Goal: Information Seeking & Learning: Learn about a topic

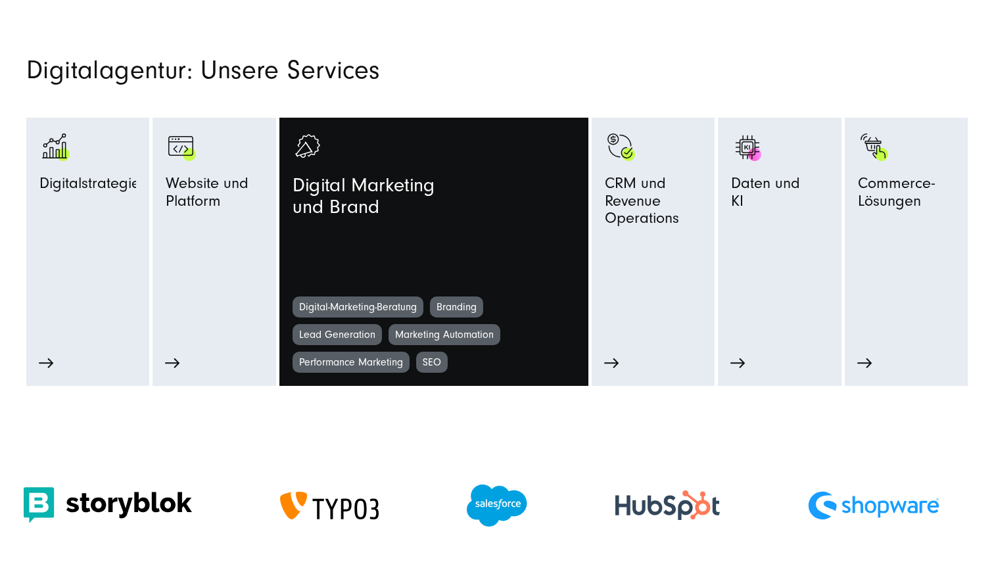
scroll to position [635, 0]
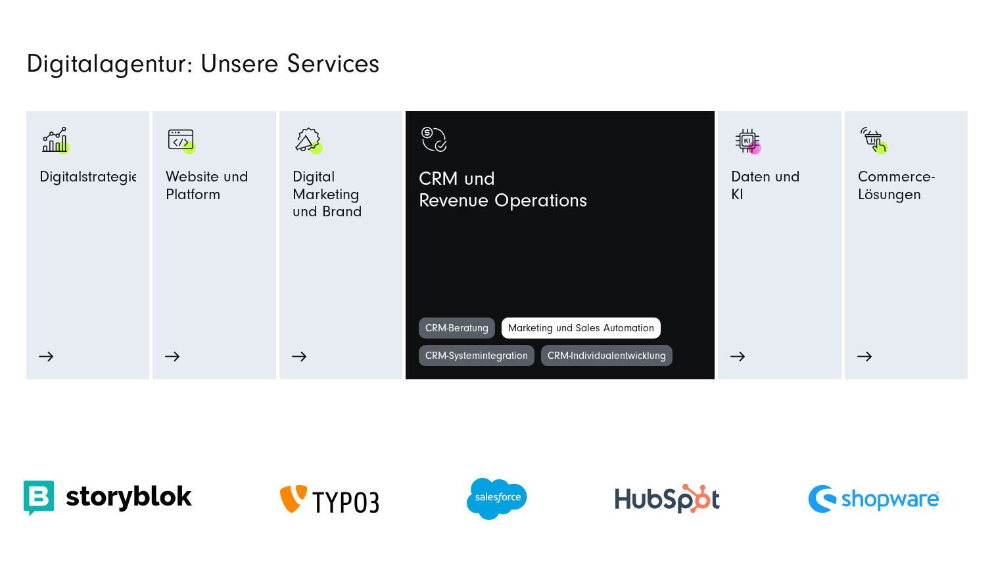
click at [585, 328] on link "Marketing und Sales Automation" at bounding box center [581, 327] width 159 height 21
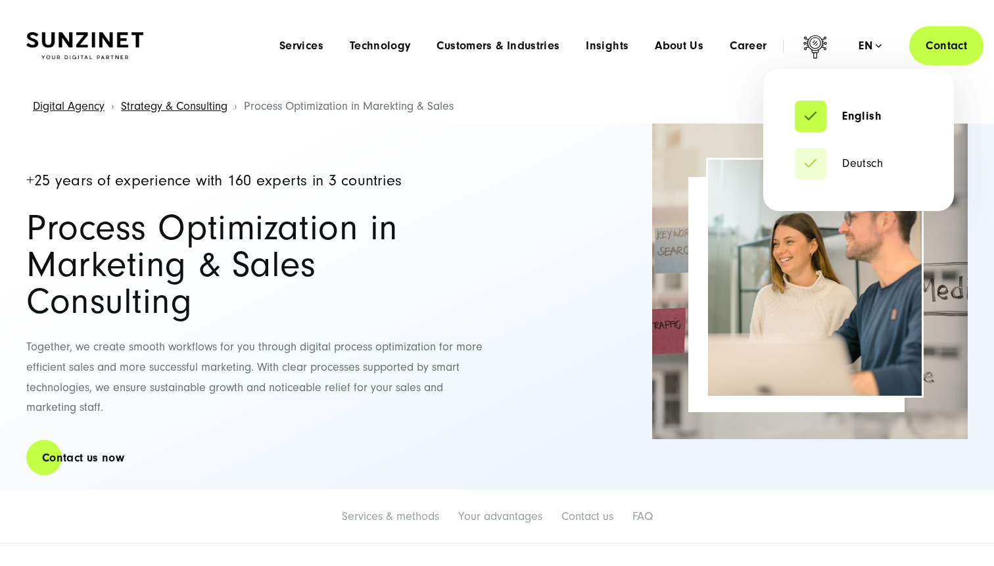
click at [871, 45] on div "en" at bounding box center [869, 45] width 23 height 13
click at [845, 160] on link "Deutsch" at bounding box center [839, 163] width 88 height 13
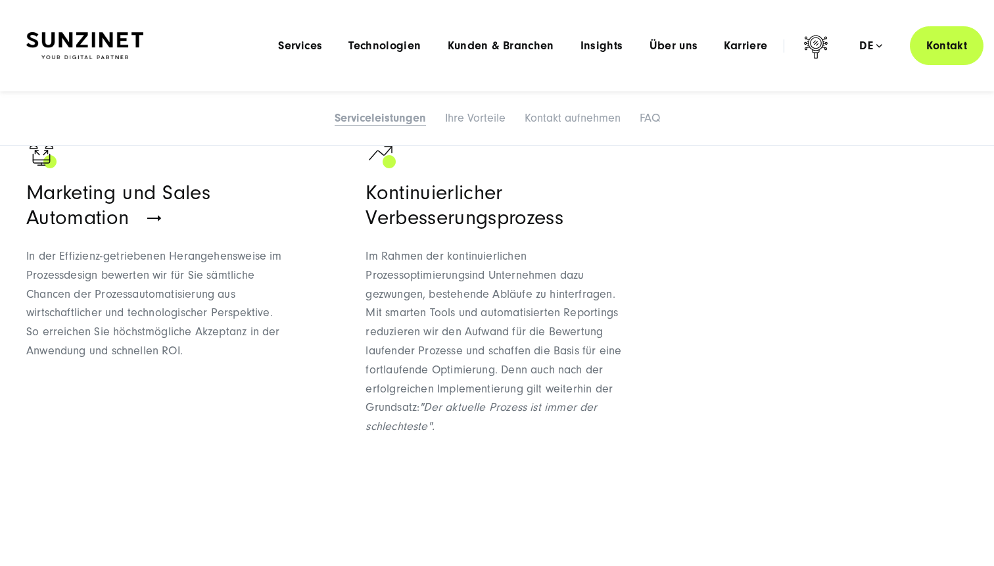
scroll to position [921, 0]
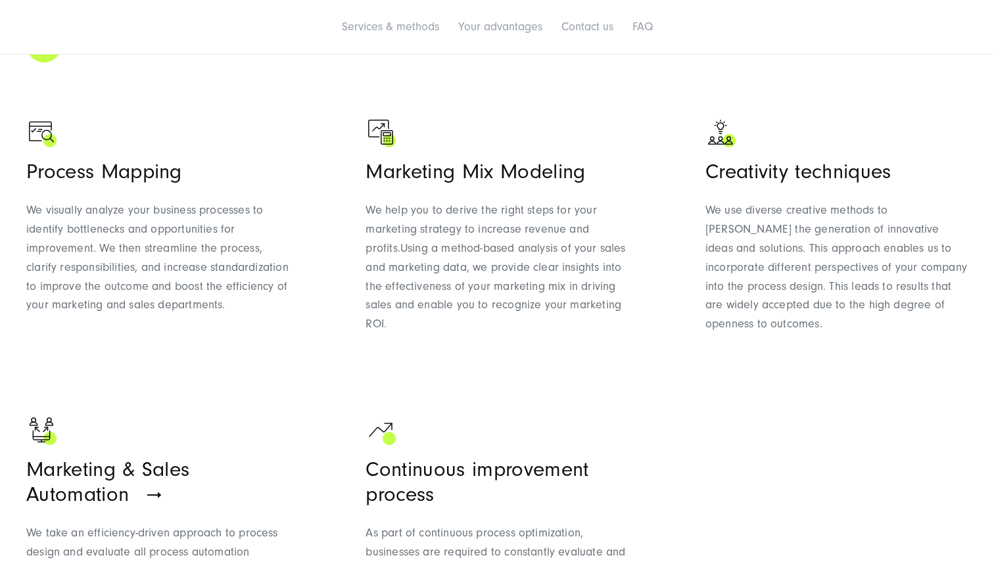
scroll to position [627, 0]
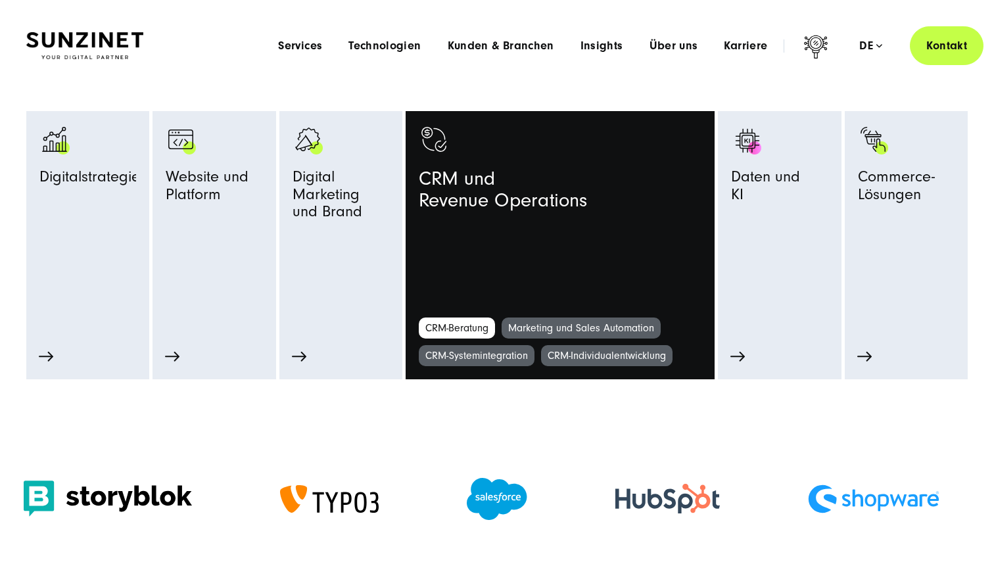
click at [458, 327] on link "CRM-Beratung" at bounding box center [457, 327] width 76 height 21
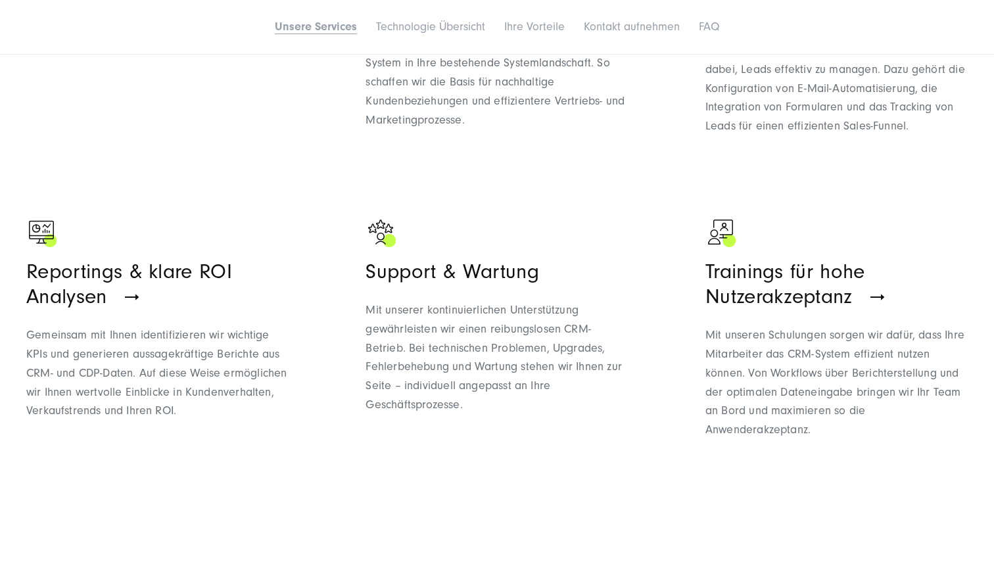
scroll to position [1081, 0]
click at [269, 126] on div "CRM System Beratung Unsere CRM-Experten unterstützen Sie dabei, das passende CR…" at bounding box center [157, 37] width 262 height 248
